Goal: Task Accomplishment & Management: Manage account settings

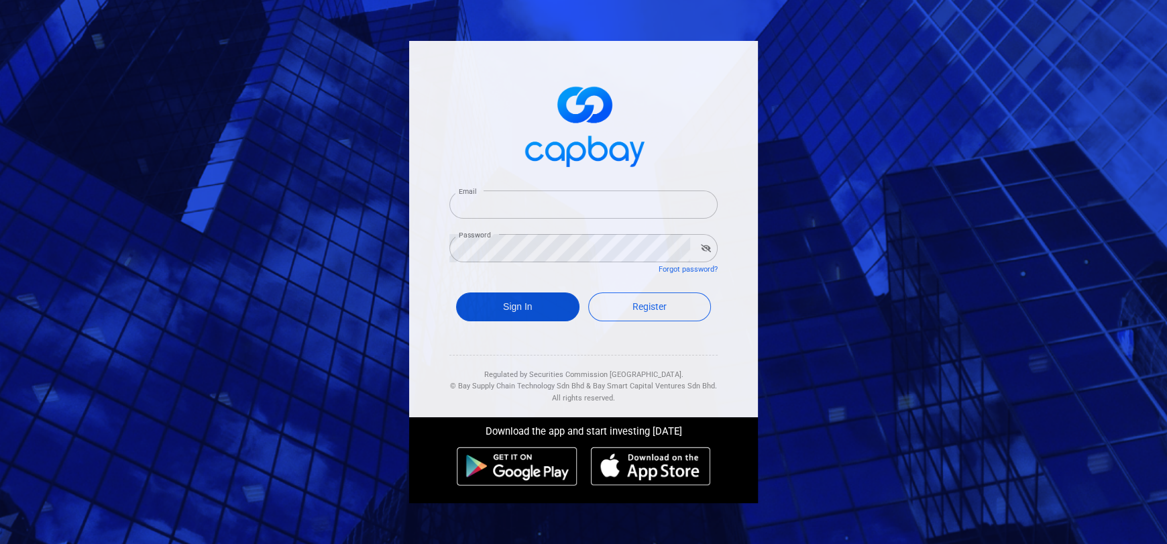
type input "[EMAIL_ADDRESS][DOMAIN_NAME]"
click at [522, 300] on button "Sign In" at bounding box center [517, 306] width 123 height 29
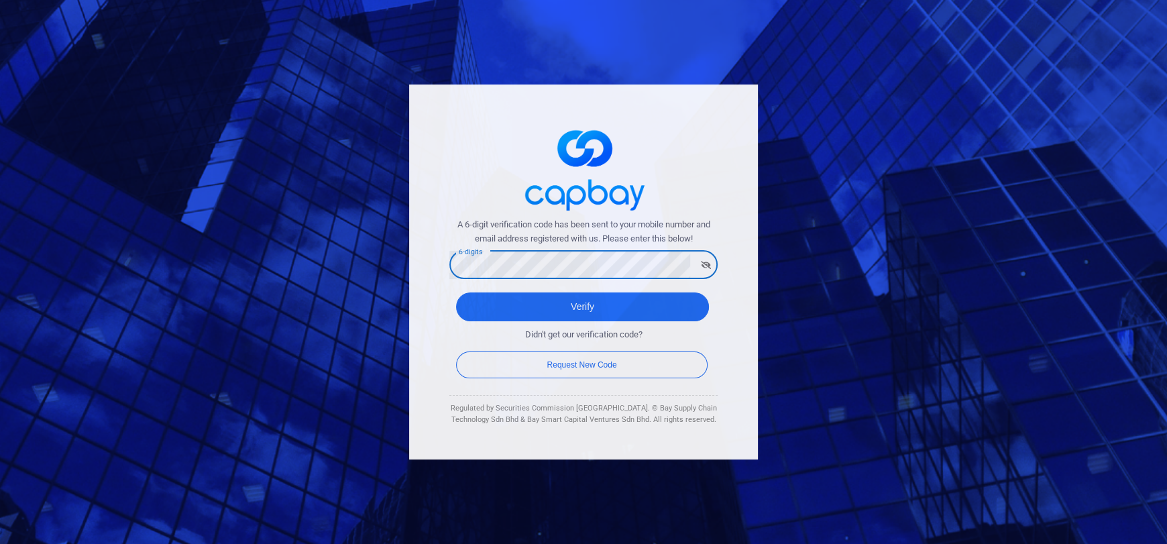
click at [759, 289] on div "A 6-digit verification code has been sent to your mobile number and email addre…" at bounding box center [583, 272] width 362 height 388
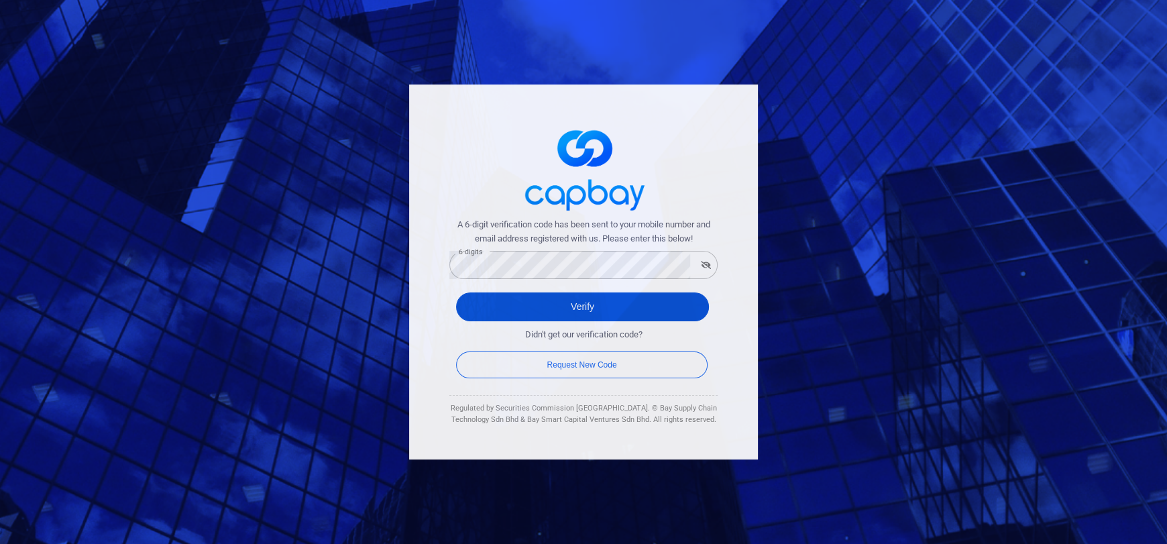
click at [627, 312] on button "Verify" at bounding box center [582, 306] width 253 height 29
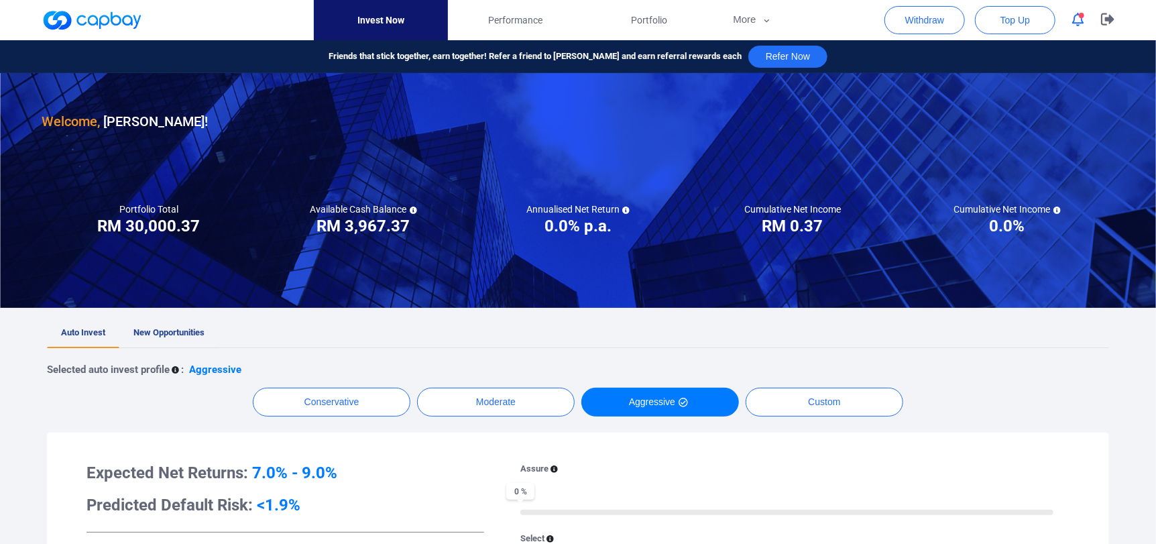
click at [171, 337] on span "New Opportunities" at bounding box center [168, 332] width 71 height 10
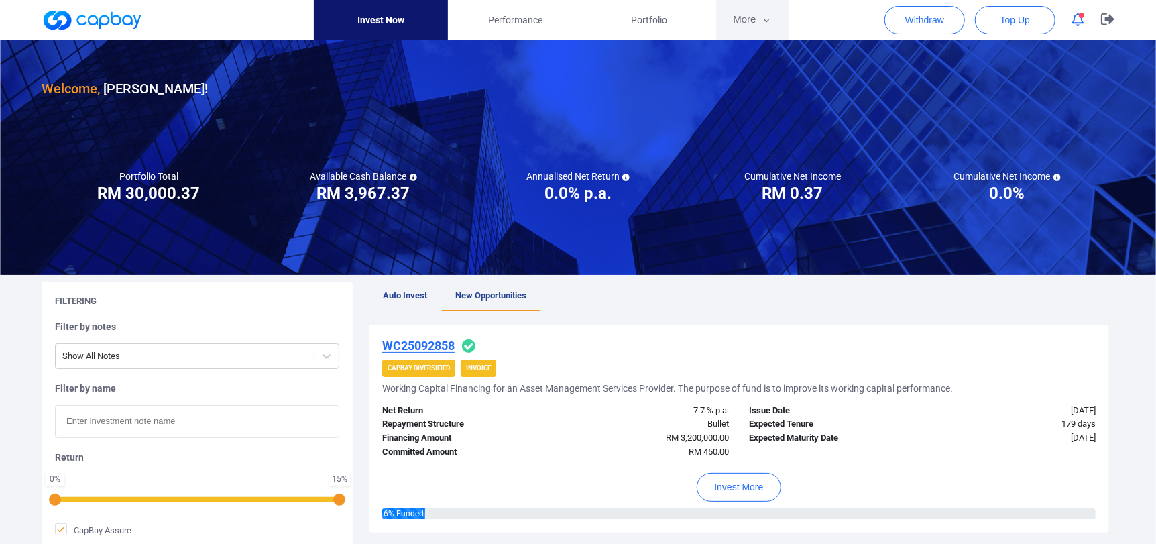
click at [755, 26] on button "More" at bounding box center [752, 20] width 72 height 40
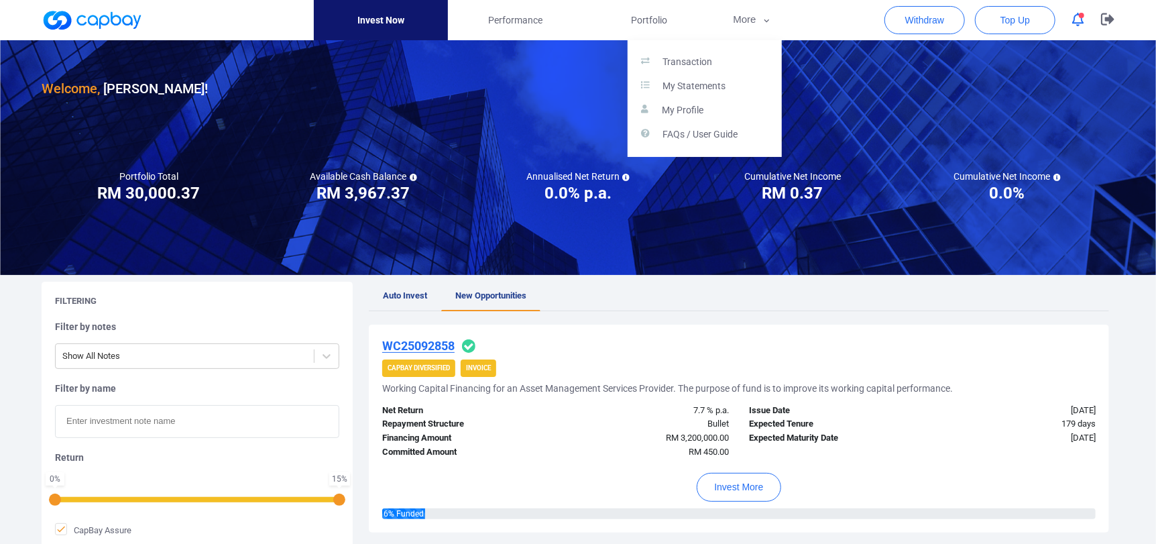
click at [1106, 17] on button "button" at bounding box center [578, 272] width 1156 height 544
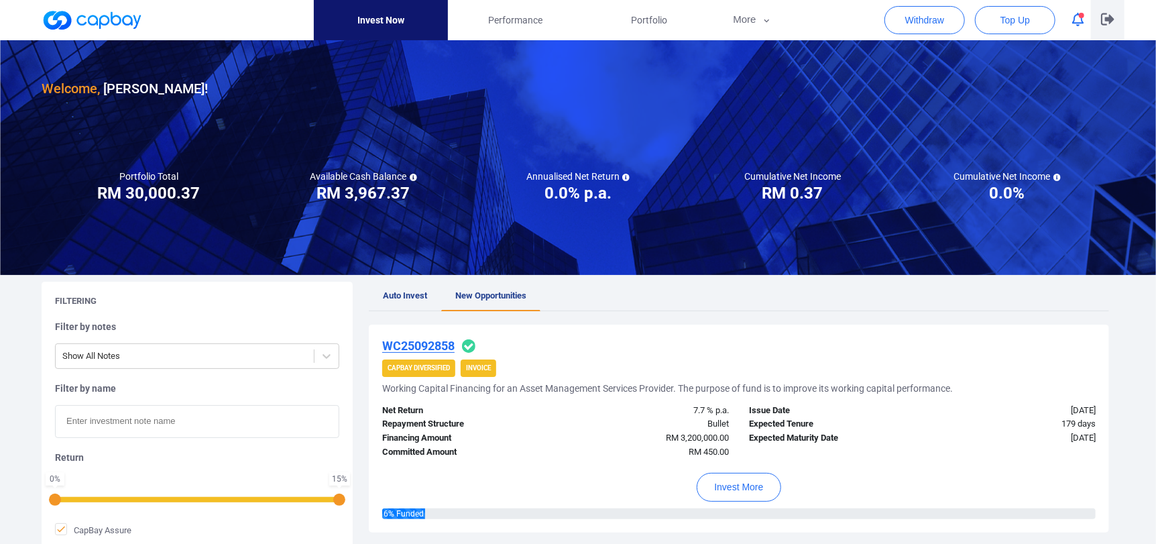
click at [1104, 15] on icon "button" at bounding box center [1107, 19] width 13 height 13
